Goal: Information Seeking & Learning: Check status

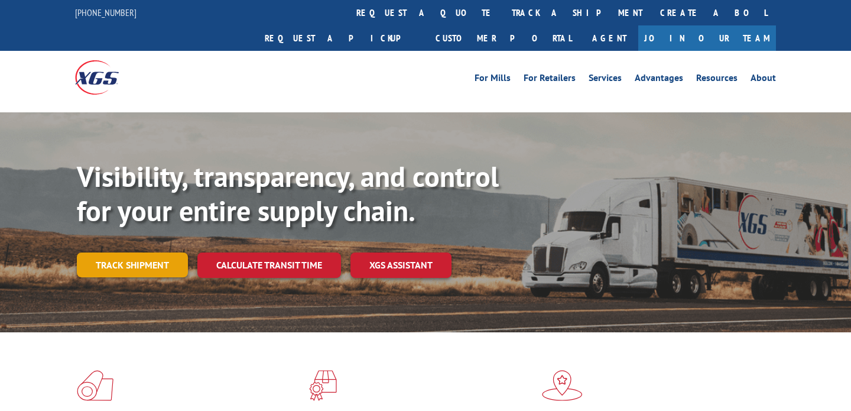
click at [106, 252] on link "Track shipment" at bounding box center [132, 264] width 111 height 25
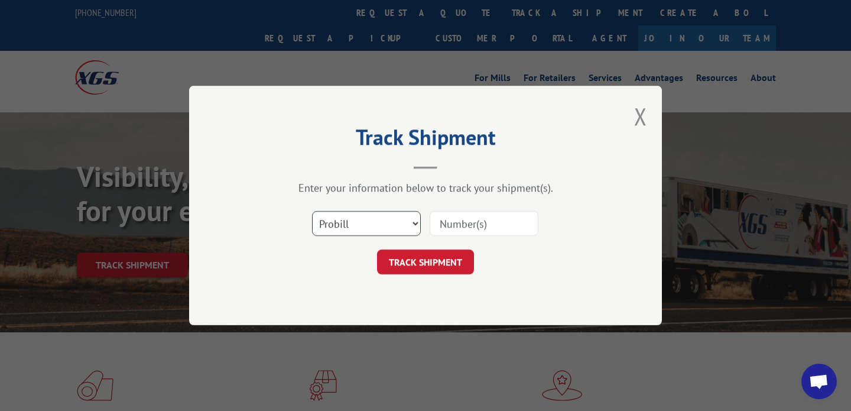
click at [368, 231] on select "Select category... Probill BOL PO" at bounding box center [366, 223] width 109 height 25
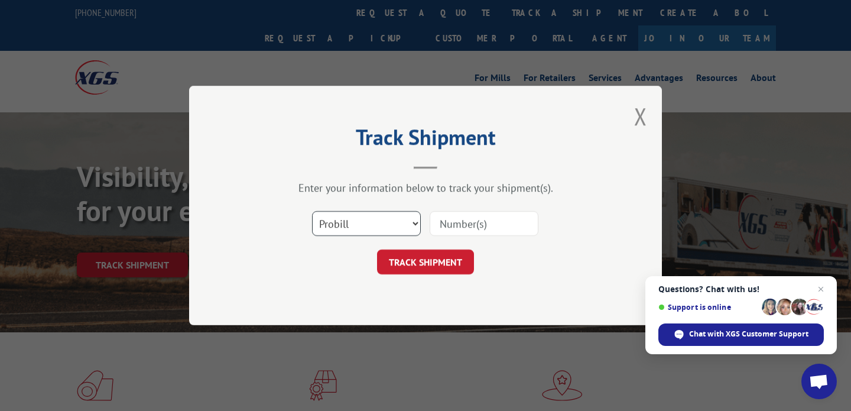
click at [389, 235] on select "Select category... Probill BOL PO" at bounding box center [366, 223] width 109 height 25
click at [403, 225] on select "Select category... Probill BOL PO" at bounding box center [366, 223] width 109 height 25
select select "probill"
click at [452, 218] on input at bounding box center [484, 223] width 109 height 25
paste input "WN32258453"
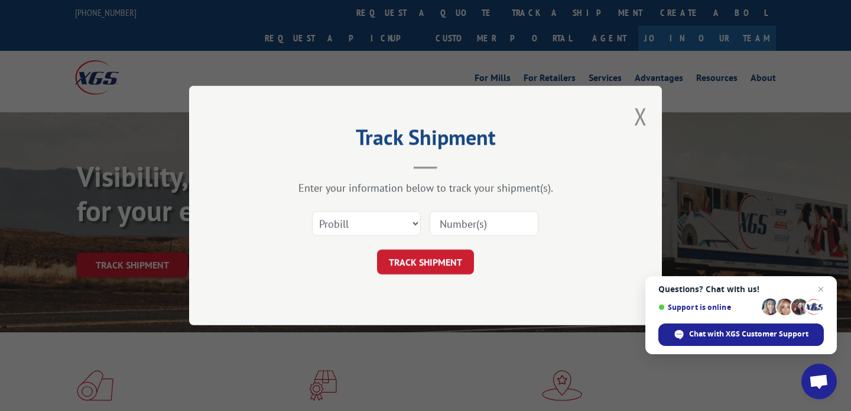
type input "WN32258453"
click at [442, 257] on button "TRACK SHIPMENT" at bounding box center [425, 261] width 97 height 25
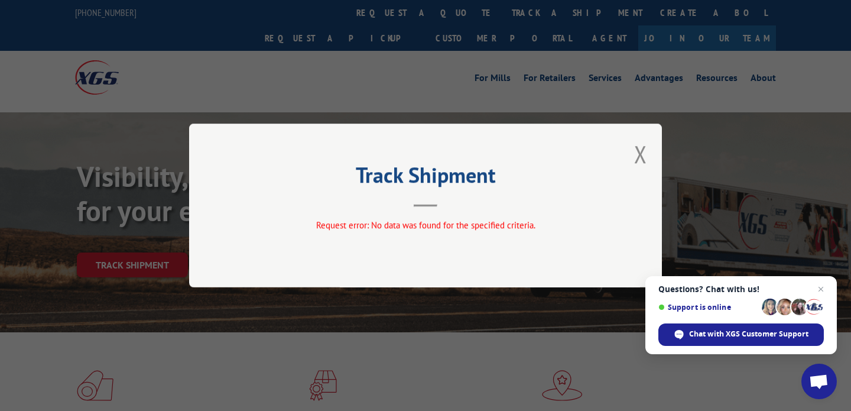
click at [648, 144] on div "Track Shipment Request error: No data was found for the specified criteria." at bounding box center [425, 206] width 473 height 164
click at [641, 148] on button "Close modal" at bounding box center [640, 153] width 13 height 31
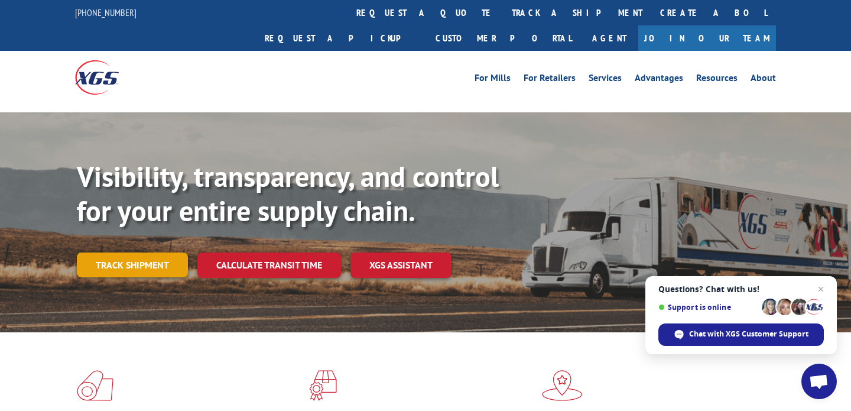
click at [156, 252] on link "Track shipment" at bounding box center [132, 264] width 111 height 25
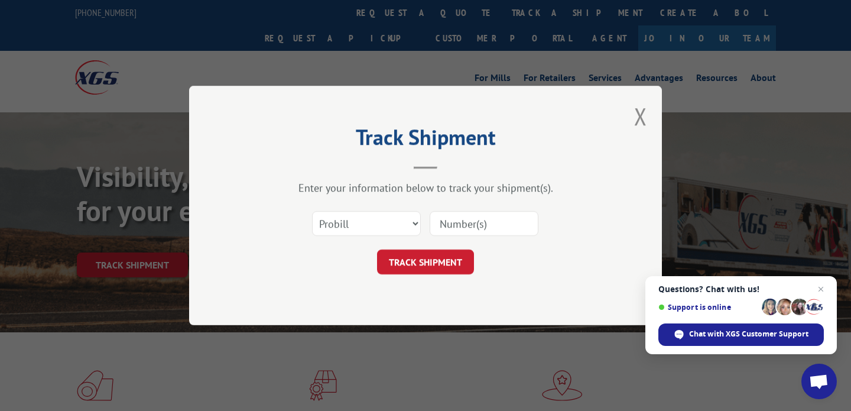
click at [471, 225] on input at bounding box center [484, 223] width 109 height 25
paste input "16945086"
type input "16945086"
click at [444, 261] on button "TRACK SHIPMENT" at bounding box center [425, 261] width 97 height 25
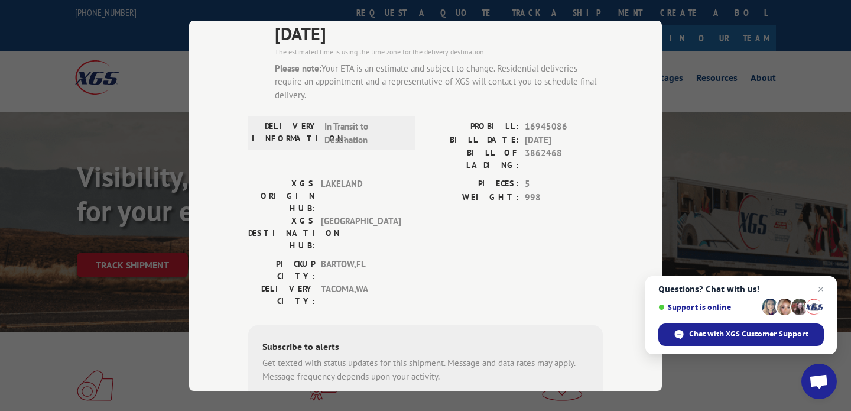
scroll to position [216, 0]
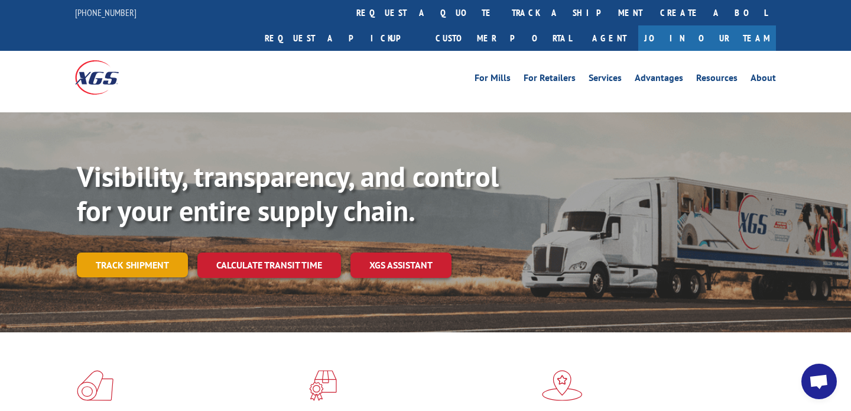
click at [150, 252] on link "Track shipment" at bounding box center [132, 264] width 111 height 25
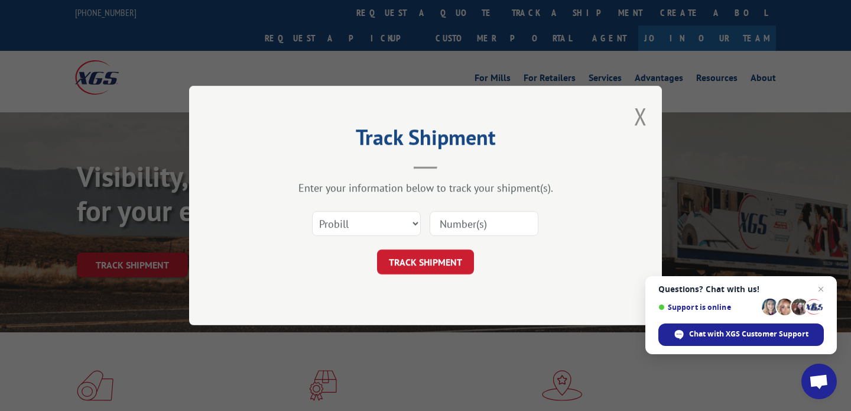
click at [452, 229] on input at bounding box center [484, 223] width 109 height 25
type input "16945086"
click at [420, 267] on button "TRACK SHIPMENT" at bounding box center [425, 261] width 97 height 25
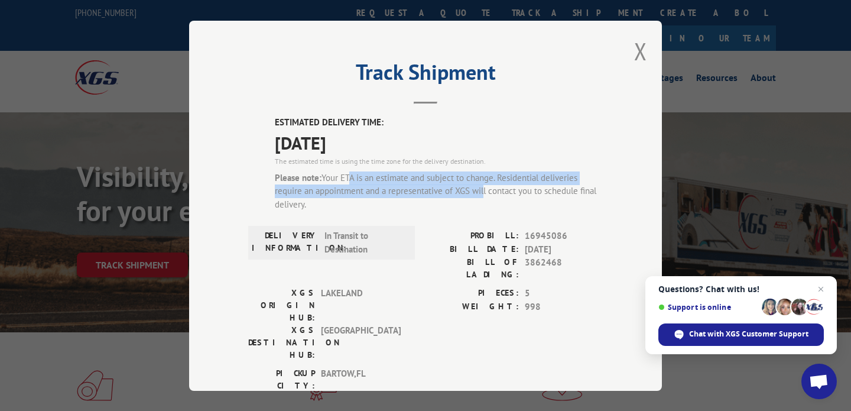
drag, startPoint x: 349, startPoint y: 179, endPoint x: 481, endPoint y: 187, distance: 132.7
click at [481, 187] on div "Please note: Your ETA is an estimate and subject to change. Residential deliver…" at bounding box center [439, 191] width 328 height 40
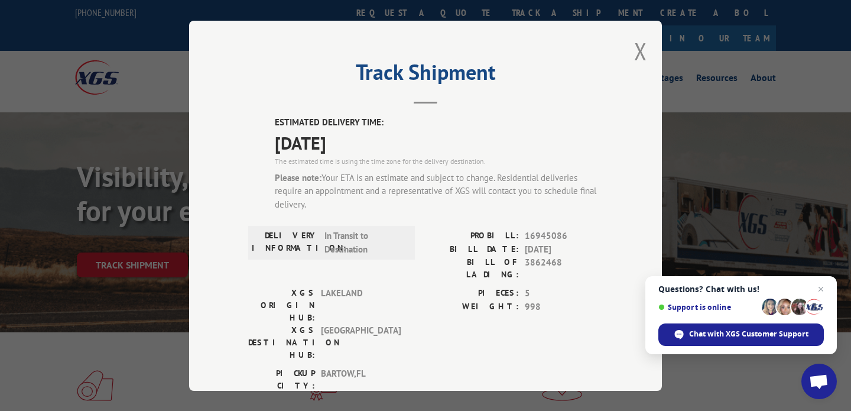
click at [333, 235] on span "In Transit to Destination" at bounding box center [365, 242] width 80 height 27
click at [314, 240] on label "DELIVERY INFORMATION:" at bounding box center [285, 242] width 67 height 27
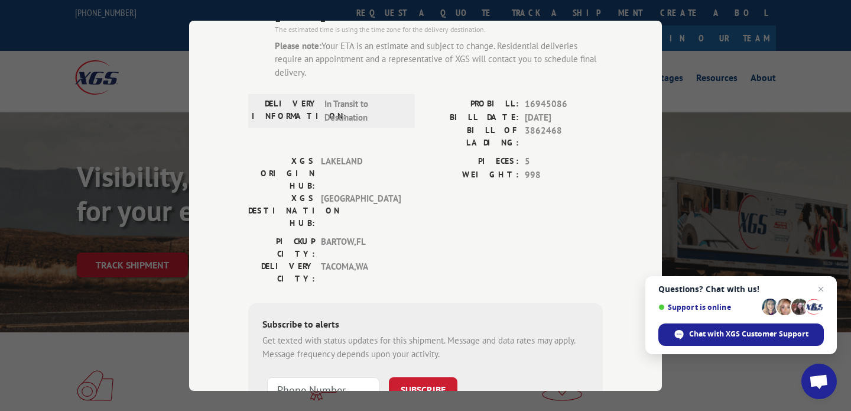
scroll to position [133, 0]
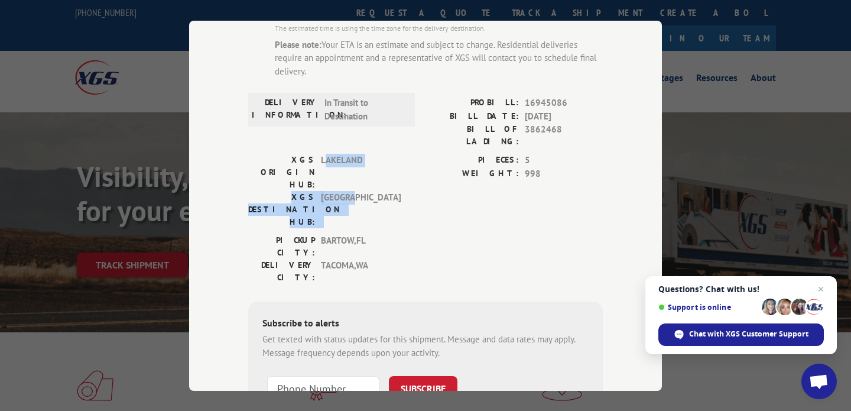
drag, startPoint x: 326, startPoint y: 151, endPoint x: 388, endPoint y: 163, distance: 62.6
click at [388, 163] on div "XGS ORIGIN HUB: LAKELAND XGS DESTINATION HUB: SEATTLE" at bounding box center [328, 191] width 160 height 74
click at [388, 191] on span "[GEOGRAPHIC_DATA]" at bounding box center [361, 209] width 80 height 37
